Goal: Check status: Check status

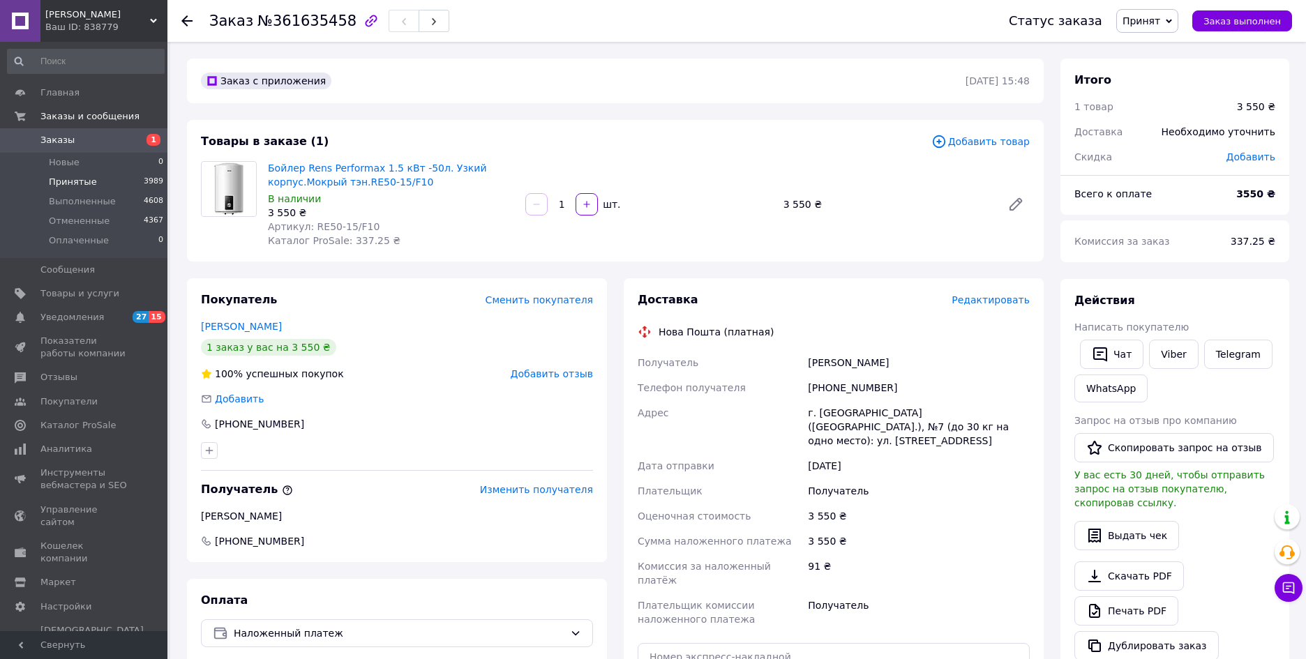
click at [77, 181] on span "Принятые" at bounding box center [73, 182] width 48 height 13
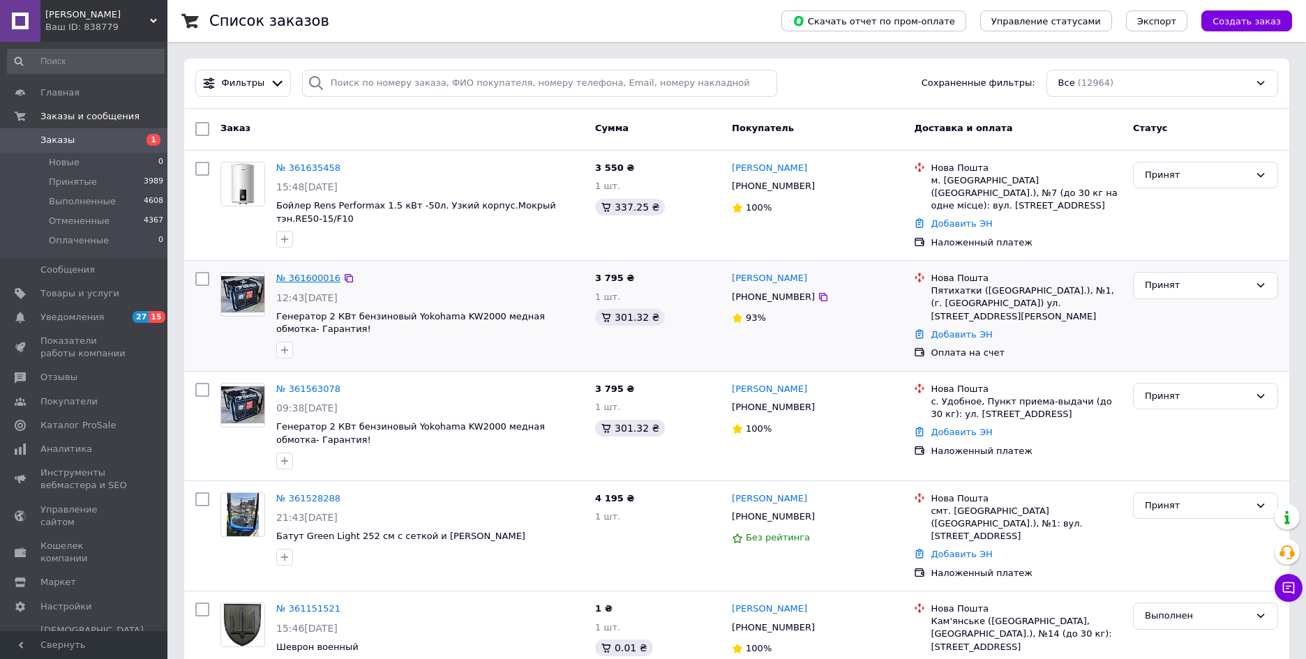
click at [300, 275] on link "№ 361600016" at bounding box center [308, 278] width 64 height 10
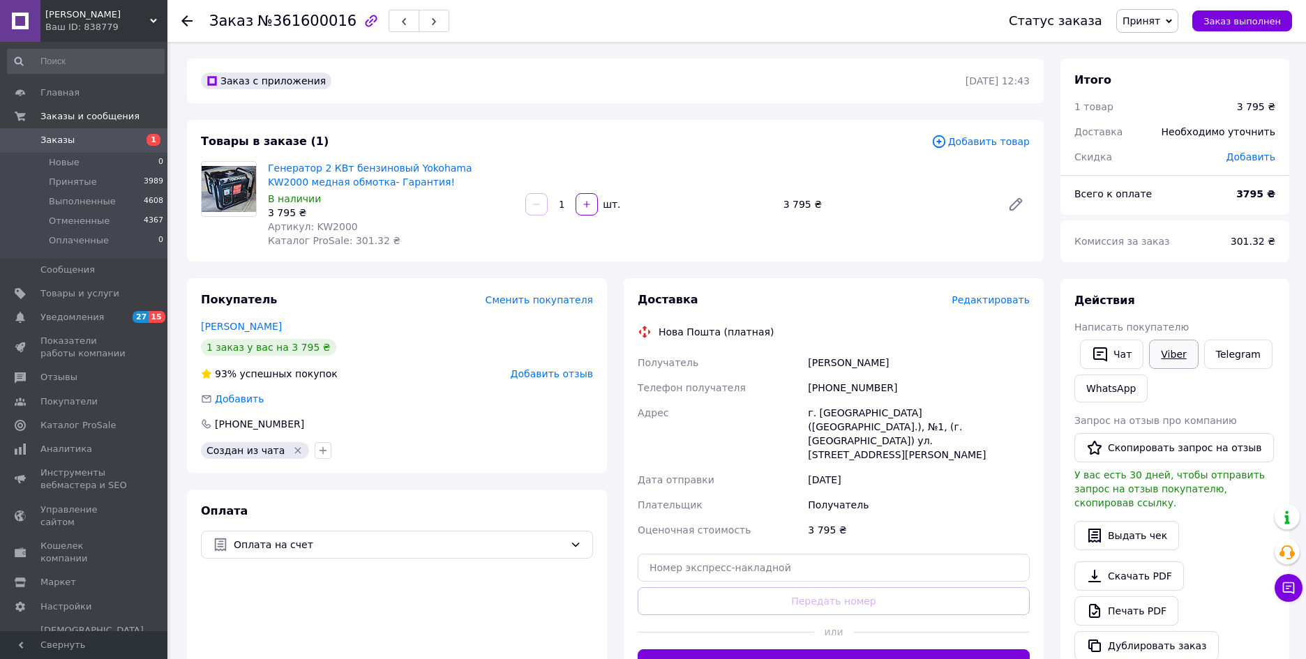
click at [1167, 355] on link "Viber" at bounding box center [1173, 354] width 49 height 29
click at [184, 22] on use at bounding box center [186, 20] width 11 height 11
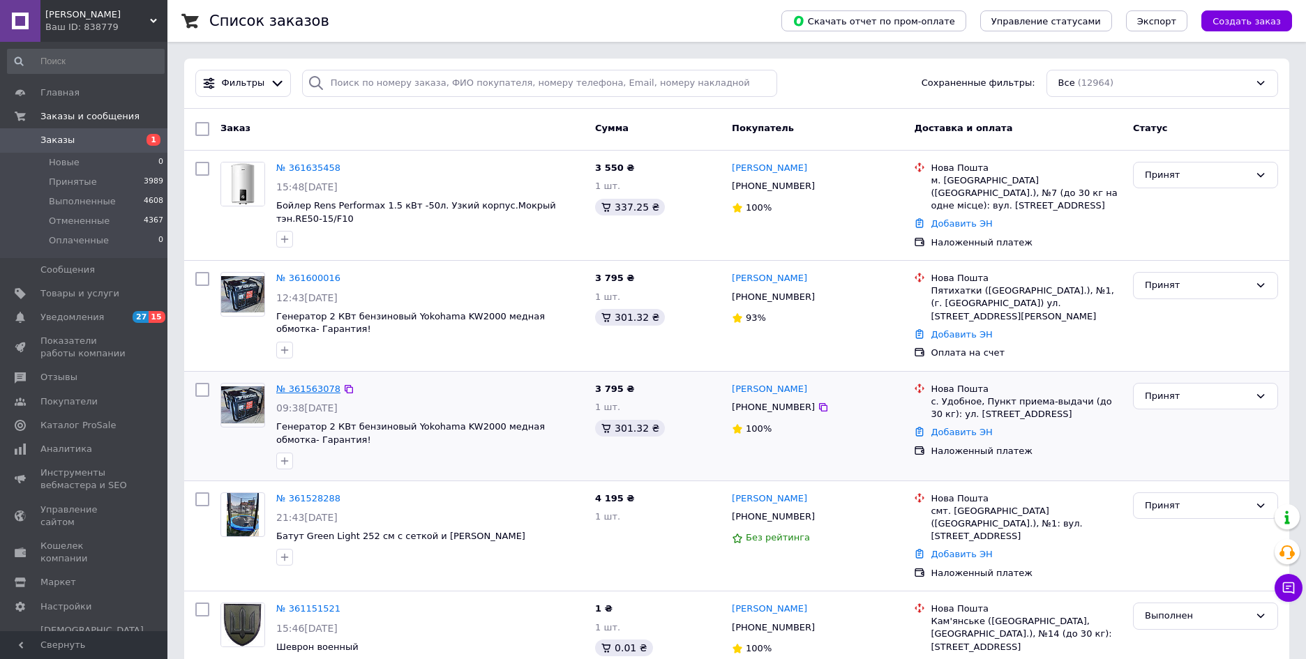
click at [302, 384] on link "№ 361563078" at bounding box center [308, 389] width 64 height 10
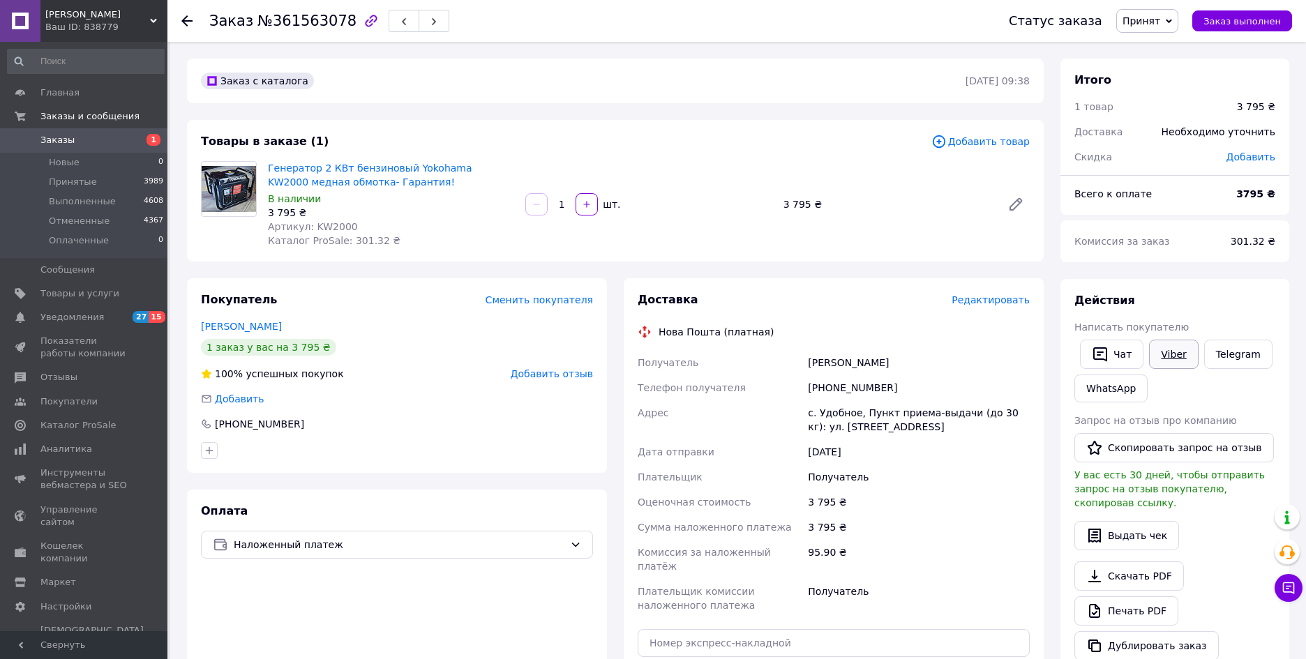
click at [1165, 354] on link "Viber" at bounding box center [1173, 354] width 49 height 29
